Goal: Task Accomplishment & Management: Use online tool/utility

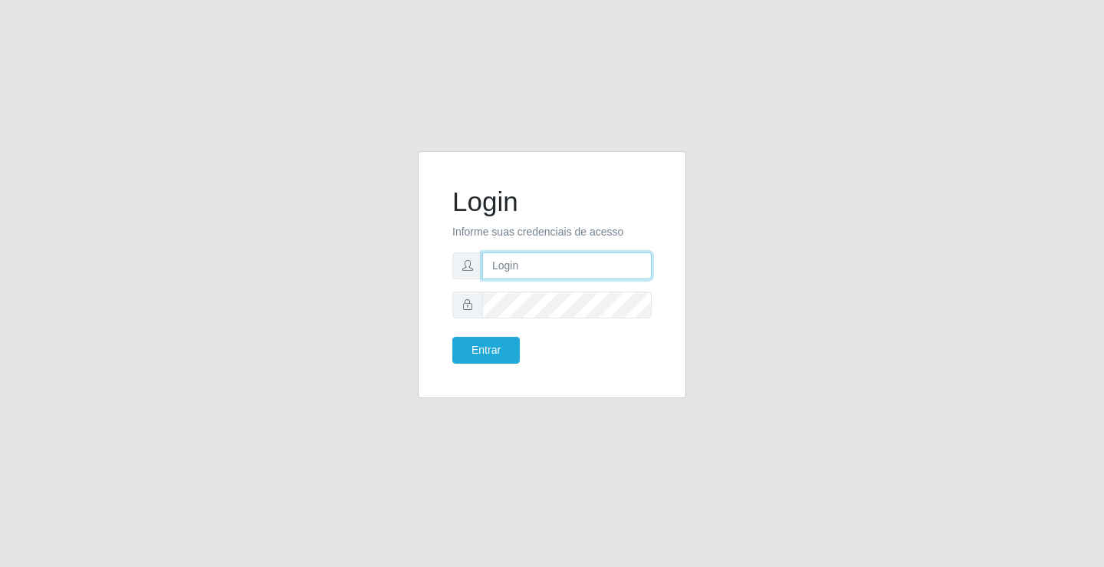
drag, startPoint x: 0, startPoint y: 0, endPoint x: 587, endPoint y: 270, distance: 645.7
click at [587, 270] on input "text" at bounding box center [566, 265] width 169 height 27
type input "zivaneide@ideal"
click at [452, 337] on button "Entrar" at bounding box center [485, 350] width 67 height 27
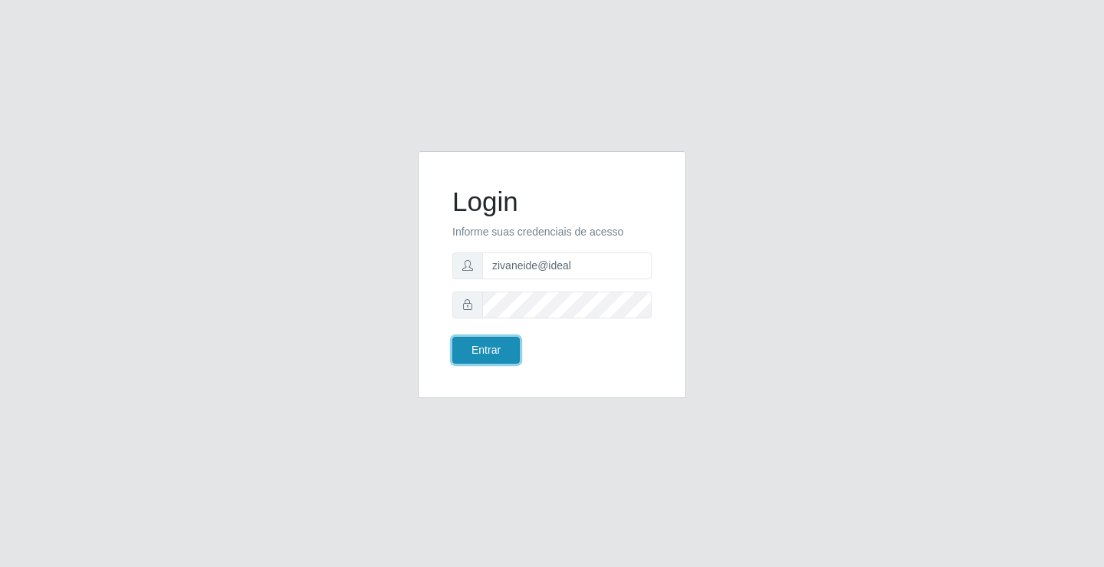
click at [504, 347] on button "Entrar" at bounding box center [485, 350] width 67 height 27
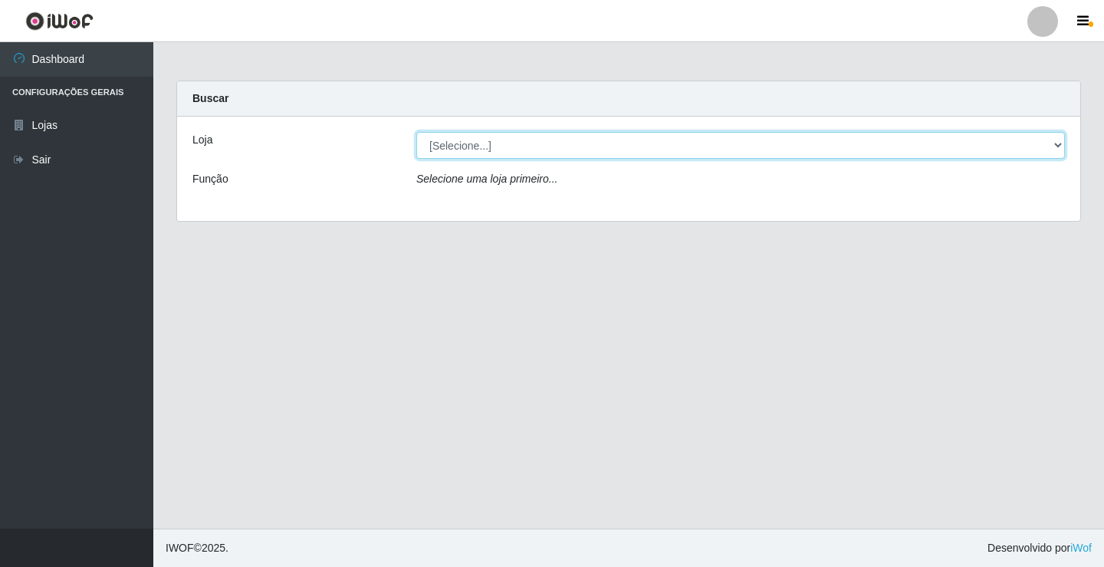
click at [1057, 148] on select "[Selecione...] Ideal - Conceição" at bounding box center [740, 145] width 649 height 27
select select "231"
click at [416, 132] on select "[Selecione...] Ideal - Conceição" at bounding box center [740, 145] width 649 height 27
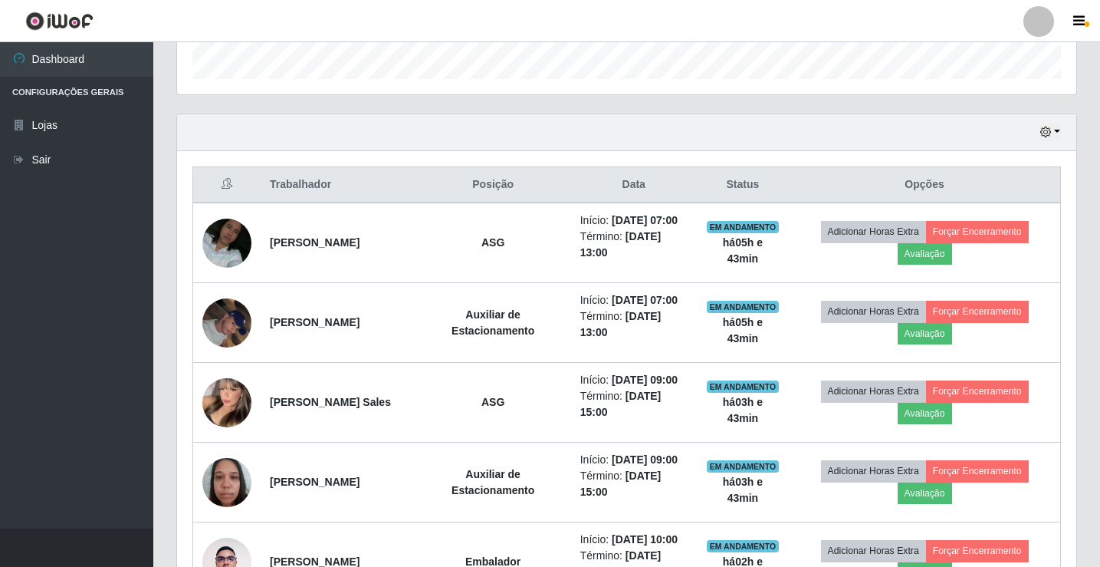
scroll to position [460, 0]
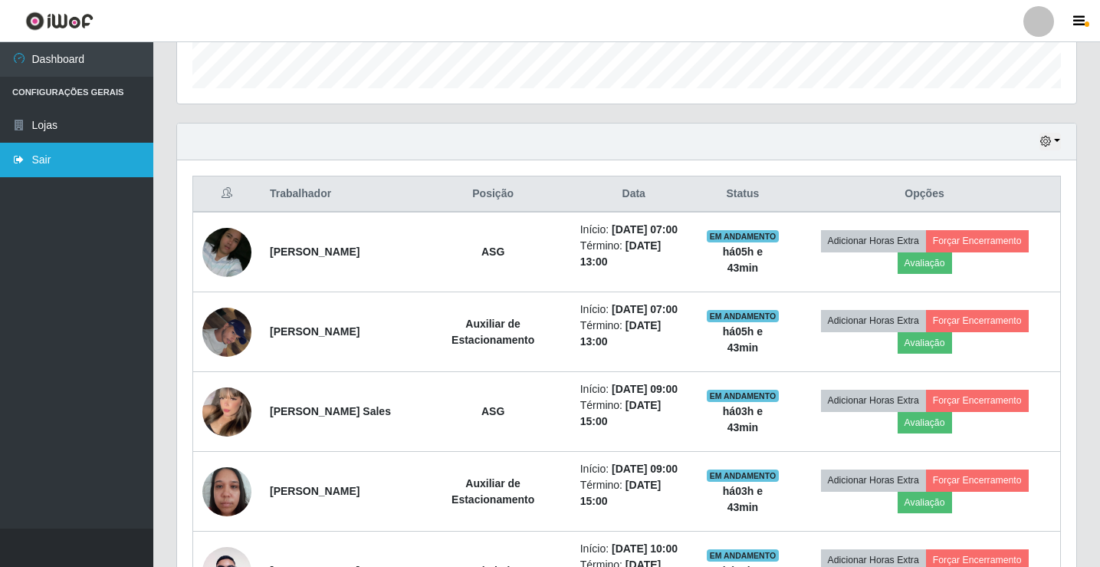
click at [50, 158] on link "Sair" at bounding box center [76, 160] width 153 height 35
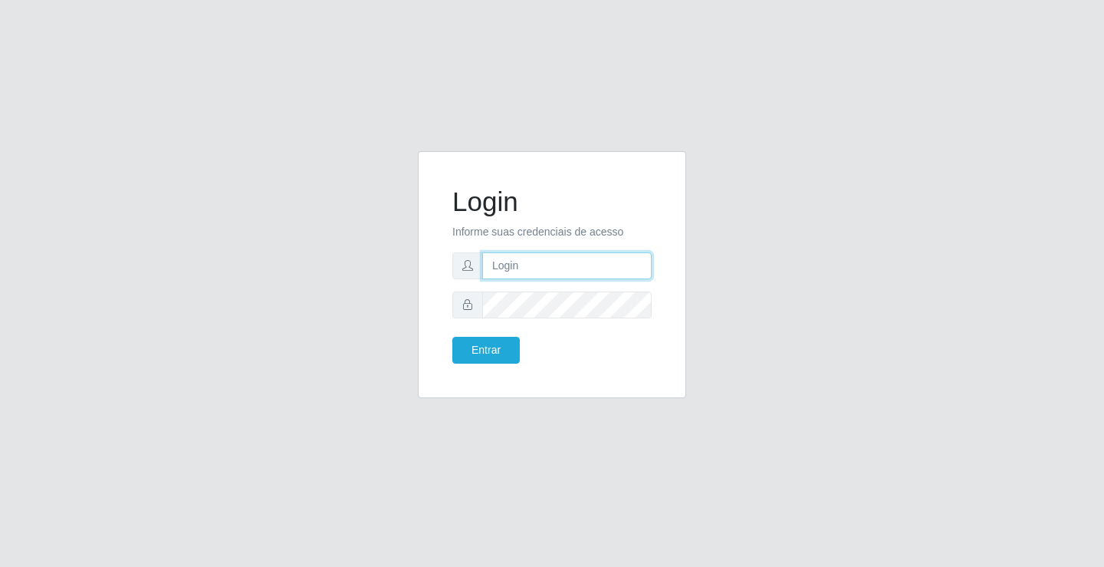
click at [544, 266] on input "text" at bounding box center [566, 265] width 169 height 27
type input "zivaneide@ideal"
click at [452, 337] on button "Entrar" at bounding box center [485, 350] width 67 height 27
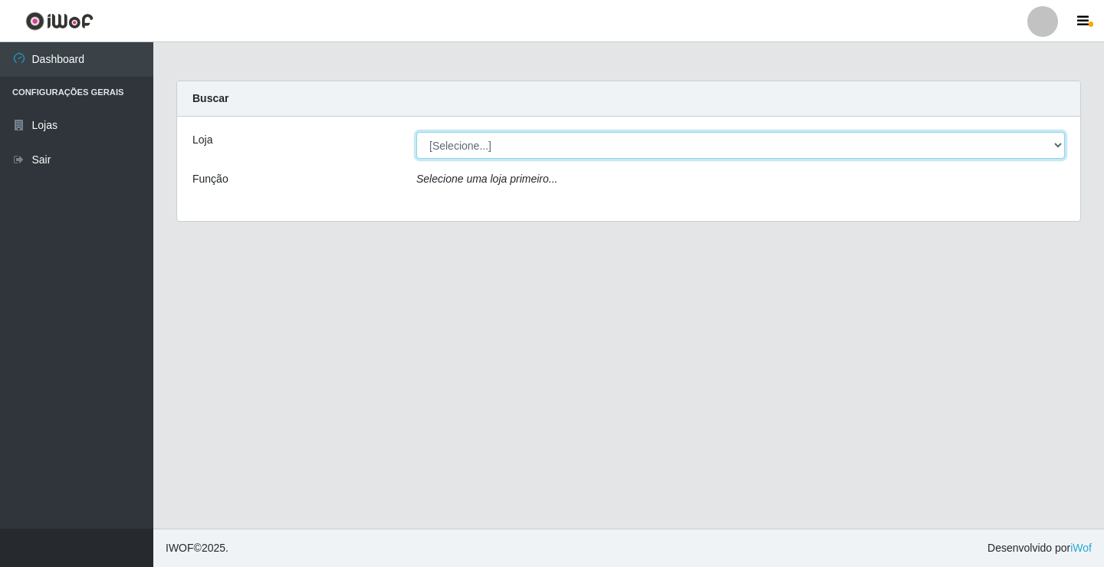
click at [1061, 146] on select "[Selecione...] Ideal - Conceição" at bounding box center [740, 145] width 649 height 27
select select "231"
click at [416, 132] on select "[Selecione...] Ideal - Conceição" at bounding box center [740, 145] width 649 height 27
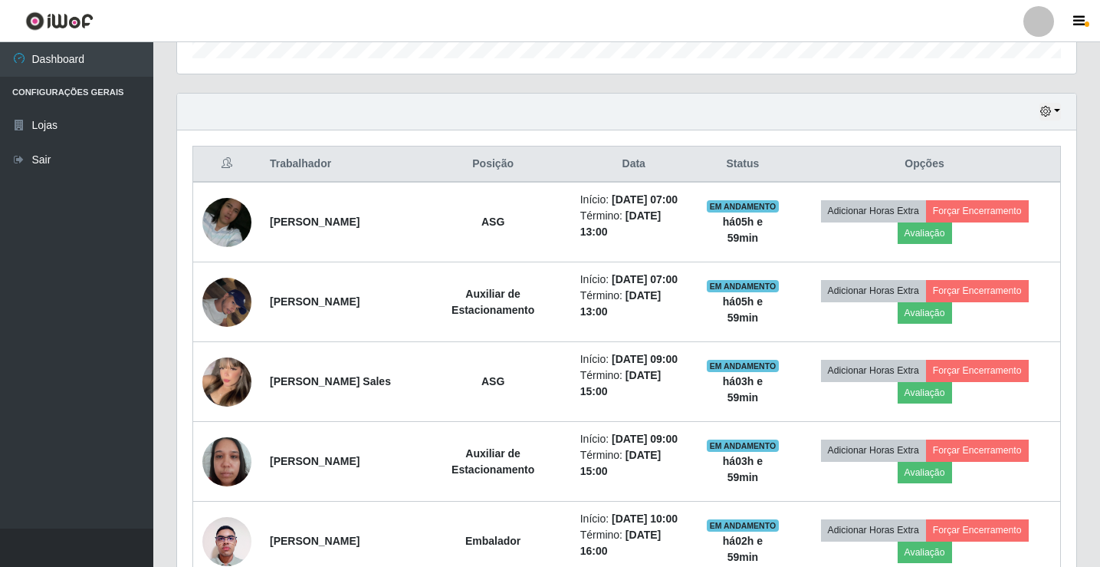
scroll to position [460, 0]
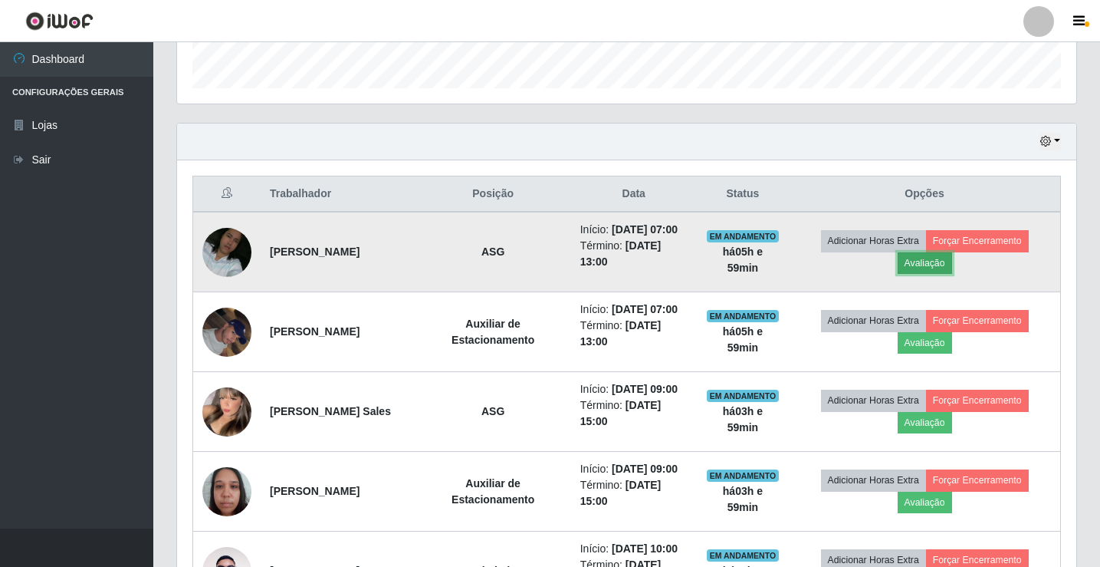
click at [952, 272] on button "Avaliação" at bounding box center [925, 262] width 54 height 21
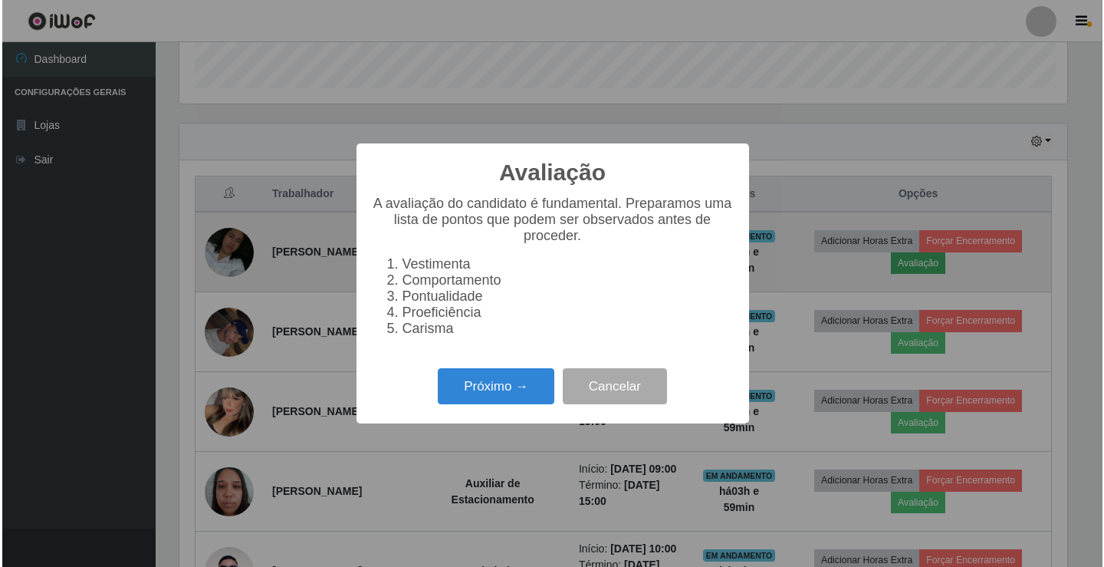
scroll to position [318, 892]
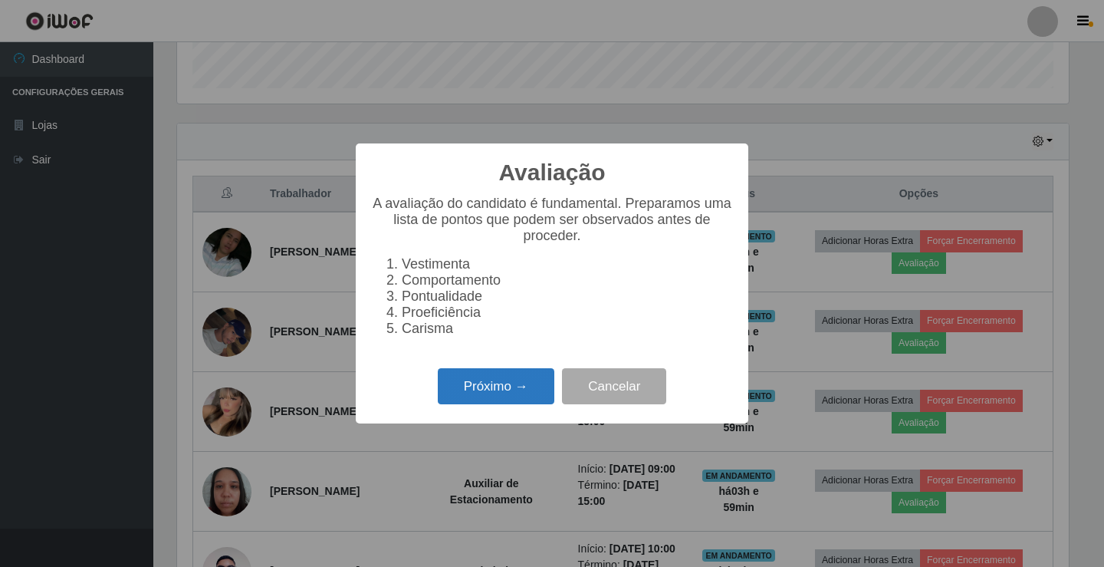
click at [508, 391] on button "Próximo →" at bounding box center [496, 386] width 117 height 36
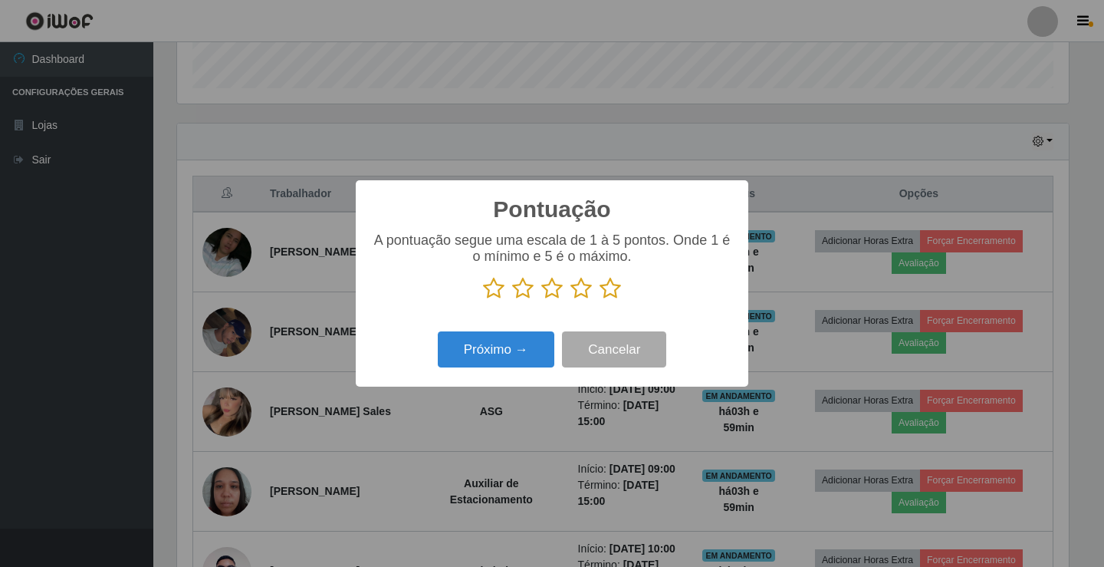
click at [580, 291] on icon at bounding box center [580, 288] width 21 height 23
click at [570, 300] on input "radio" at bounding box center [570, 300] width 0 height 0
click at [479, 345] on button "Próximo →" at bounding box center [496, 349] width 117 height 36
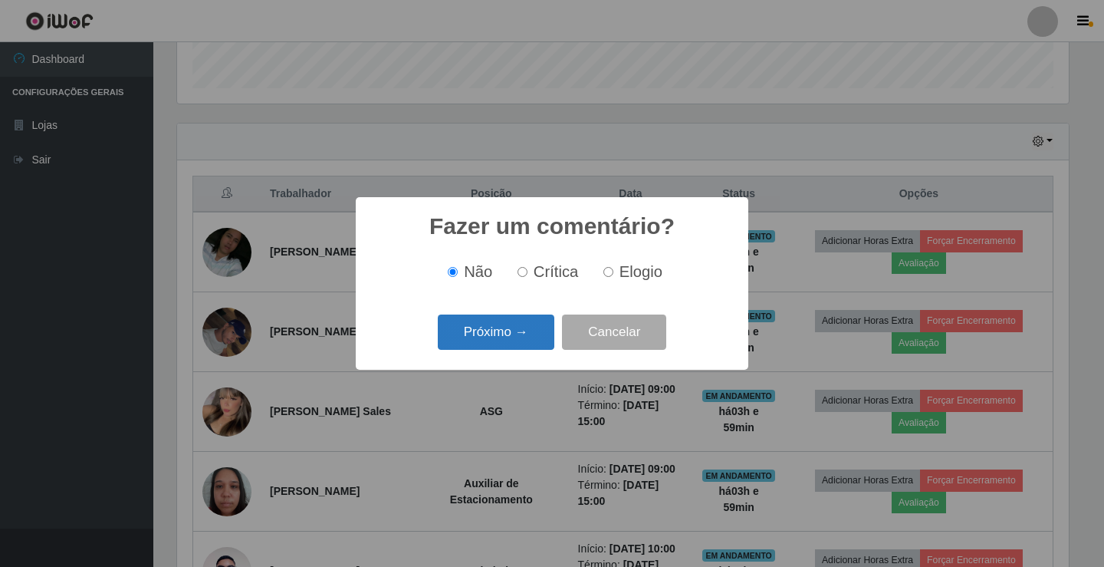
click at [476, 338] on button "Próximo →" at bounding box center [496, 332] width 117 height 36
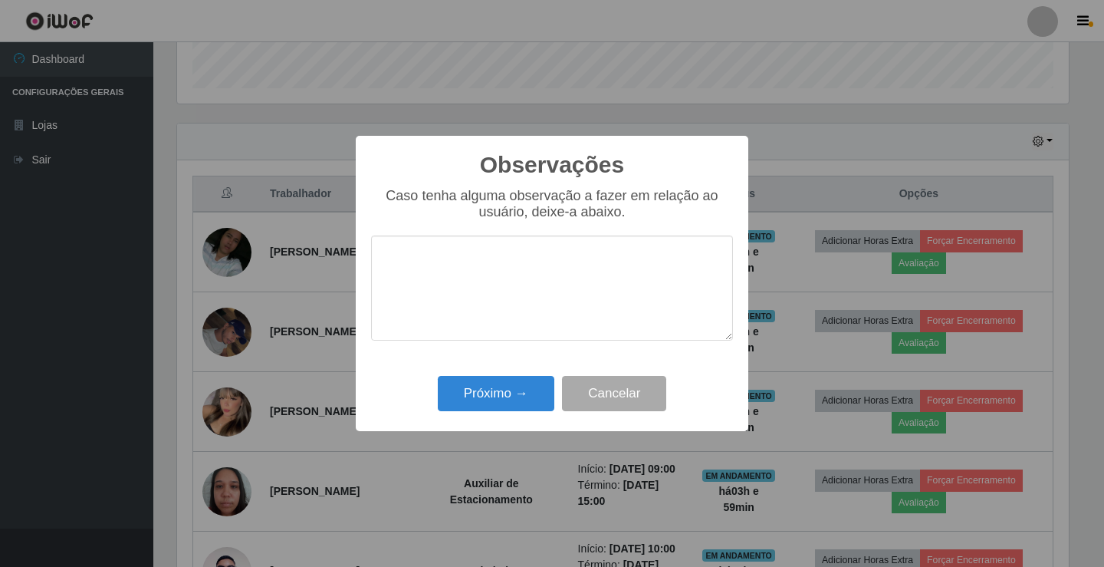
click at [491, 286] on textarea at bounding box center [552, 287] width 362 height 105
type textarea "ATIVO"
click at [529, 403] on button "Próximo →" at bounding box center [496, 394] width 117 height 36
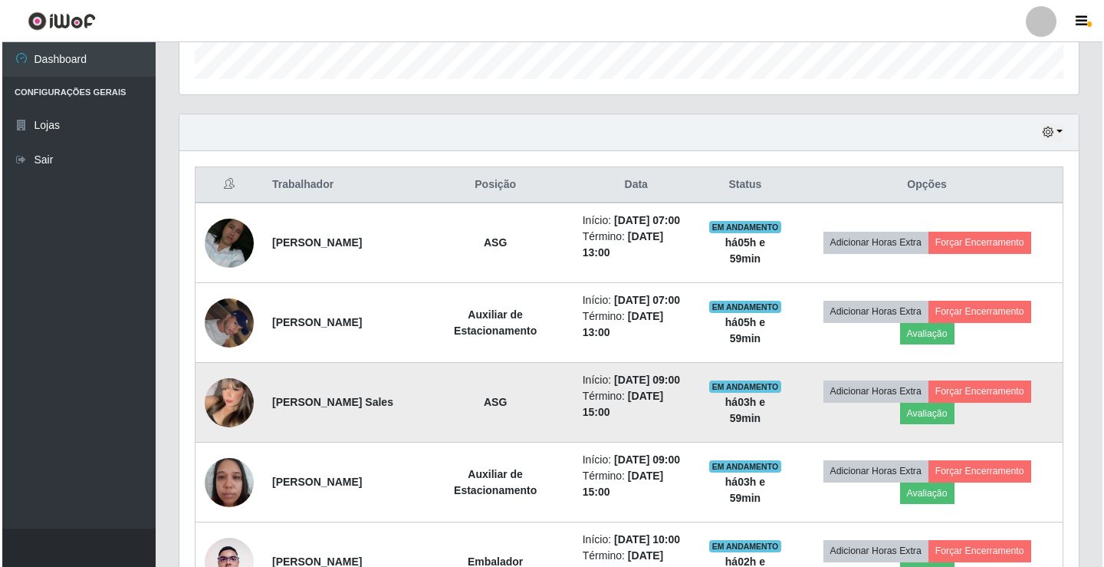
scroll to position [460, 0]
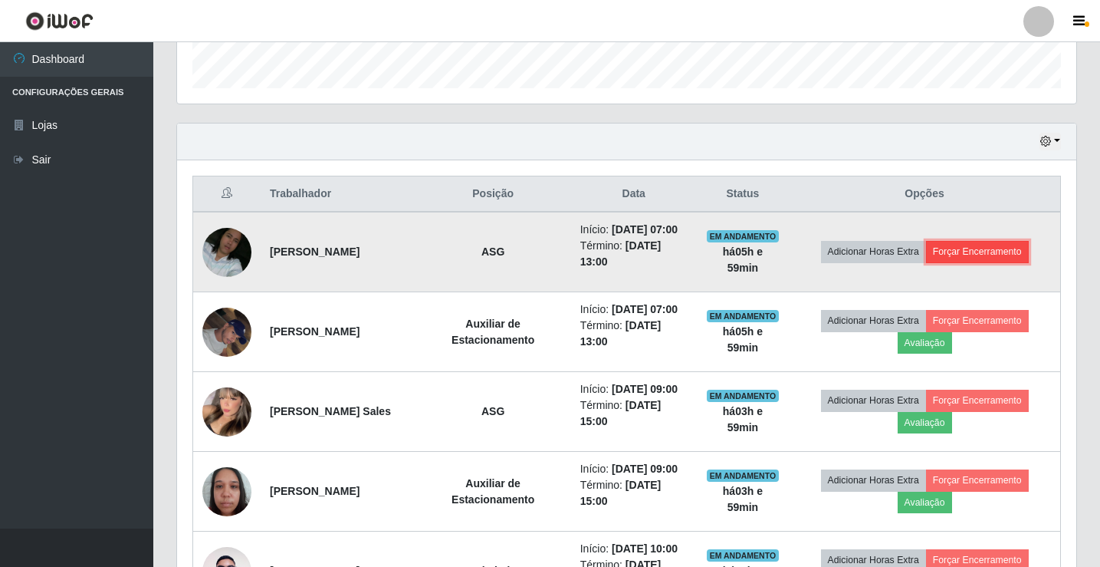
click at [1002, 258] on button "Forçar Encerramento" at bounding box center [977, 251] width 103 height 21
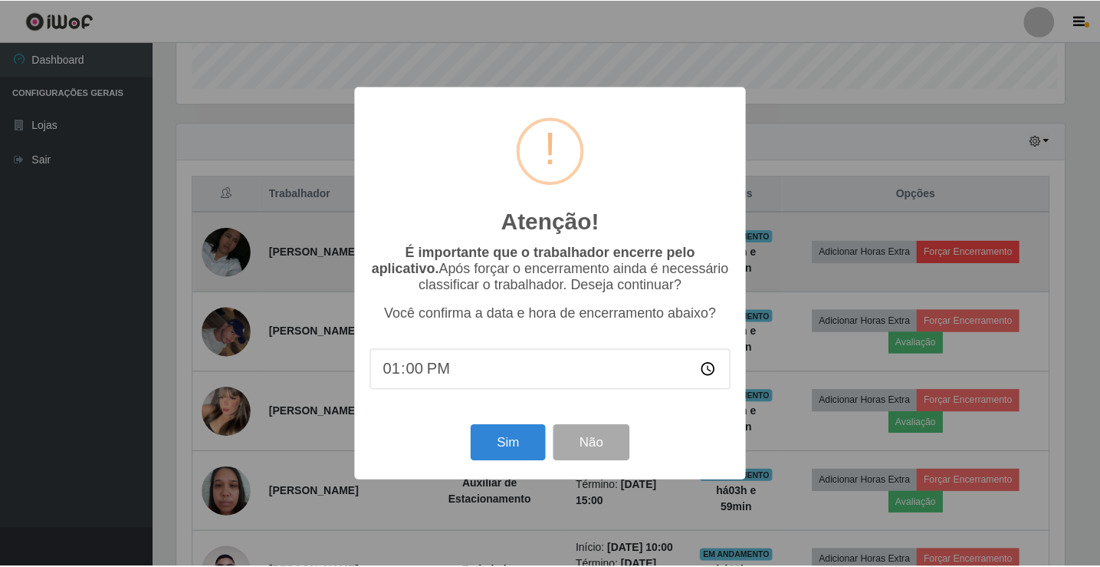
scroll to position [318, 892]
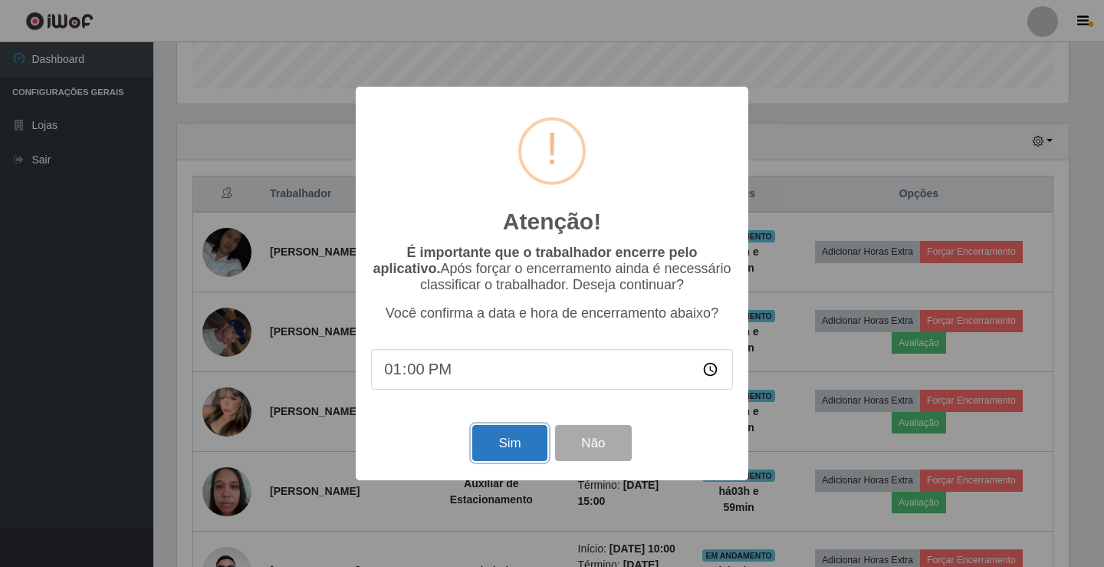
click at [504, 455] on button "Sim" at bounding box center [509, 443] width 74 height 36
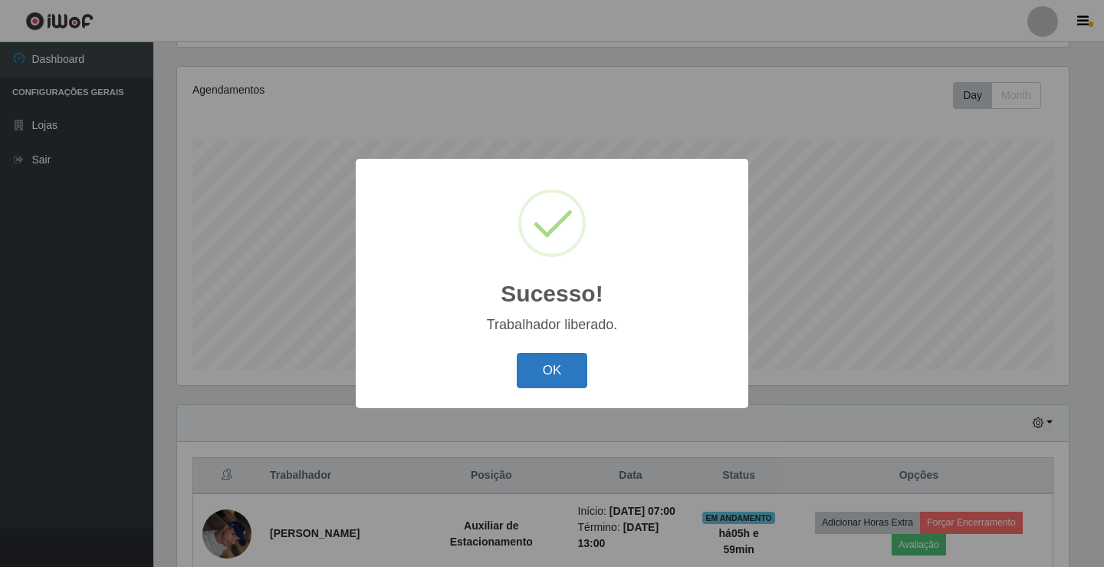
click at [564, 365] on button "OK" at bounding box center [552, 371] width 71 height 36
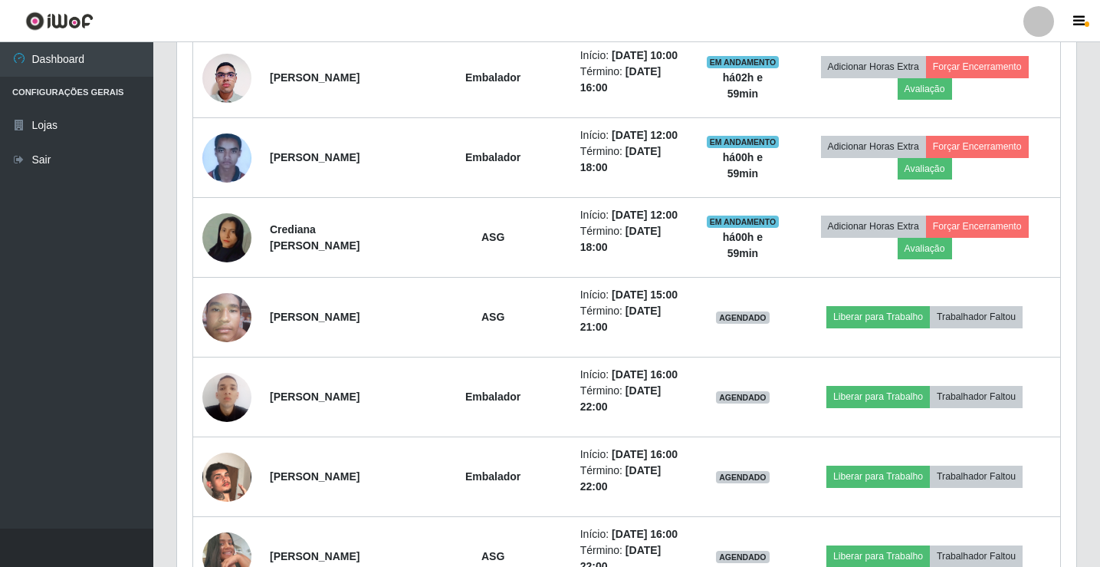
scroll to position [869, 0]
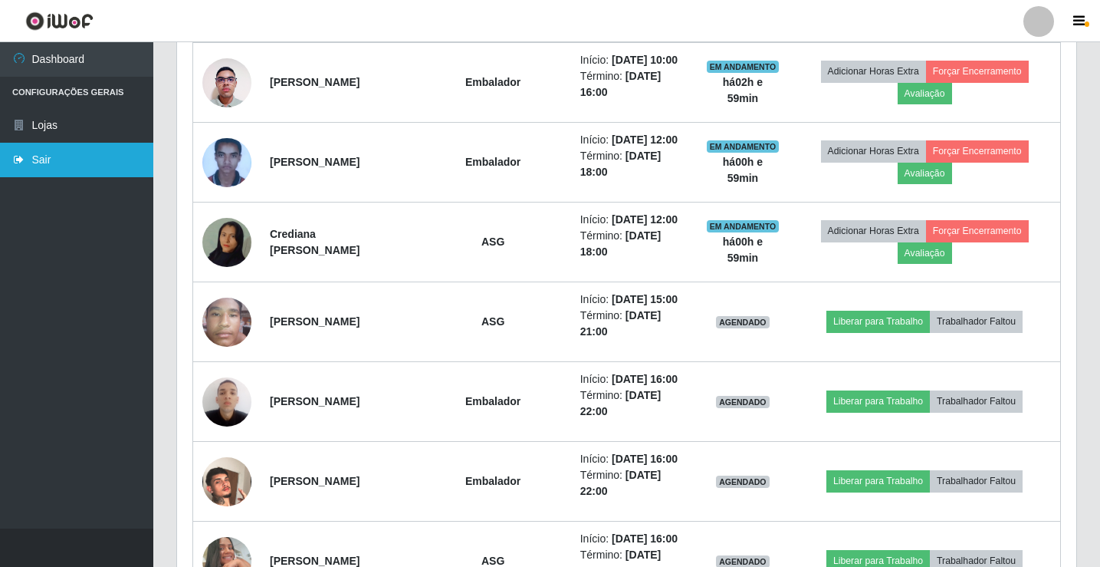
click at [54, 161] on link "Sair" at bounding box center [76, 160] width 153 height 35
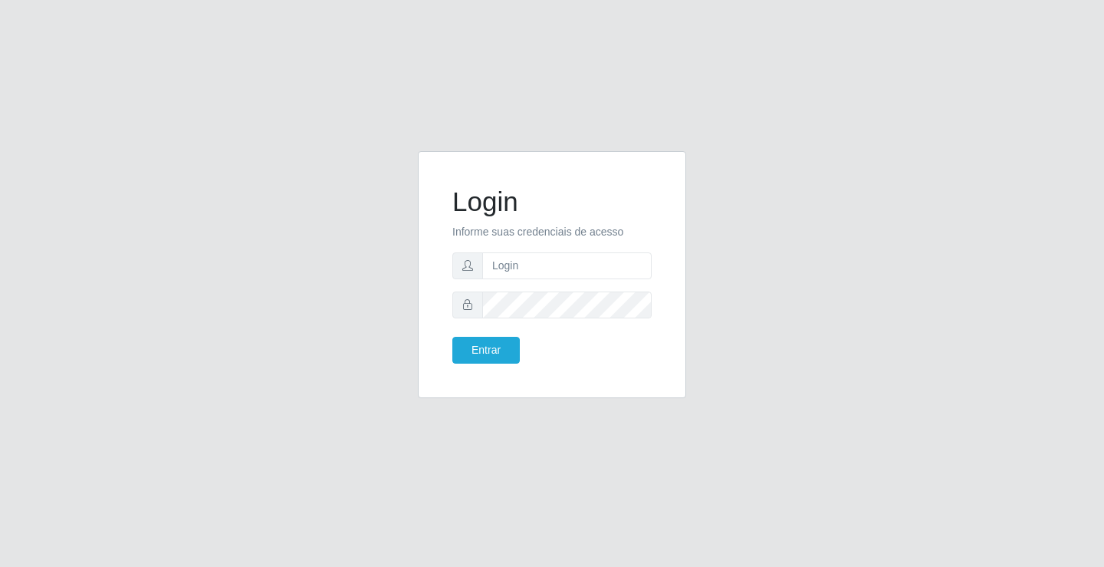
click at [662, 428] on div "Login Informe suas credenciais de acesso Entrar" at bounding box center [552, 283] width 1104 height 567
